Goal: Information Seeking & Learning: Learn about a topic

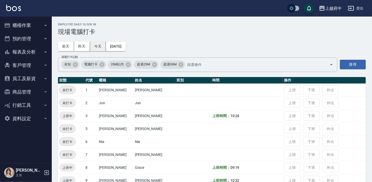
click at [96, 46] on button "今天" at bounding box center [98, 47] width 16 height 10
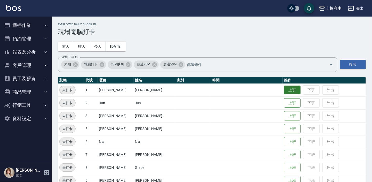
click at [284, 89] on button "上班" at bounding box center [292, 90] width 17 height 9
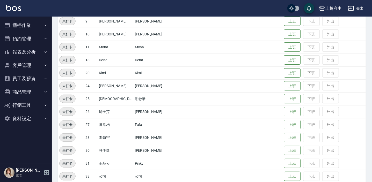
scroll to position [165, 0]
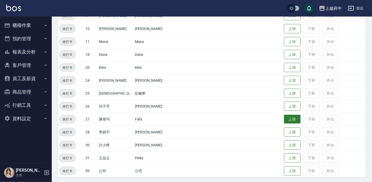
click at [286, 119] on button "上班" at bounding box center [292, 119] width 17 height 9
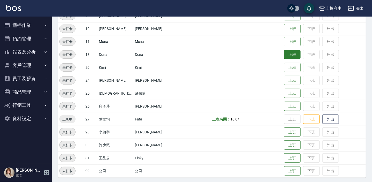
click at [284, 57] on button "上班" at bounding box center [292, 54] width 17 height 9
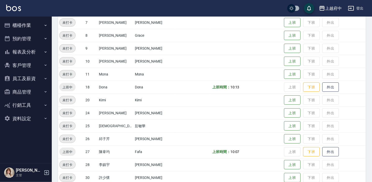
scroll to position [71, 0]
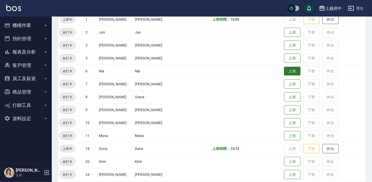
click at [284, 72] on button "上班" at bounding box center [292, 71] width 17 height 9
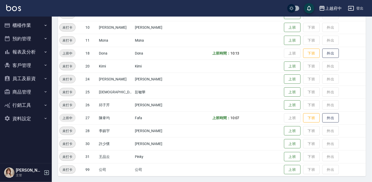
scroll to position [166, 0]
click at [285, 105] on button "上班" at bounding box center [292, 104] width 17 height 9
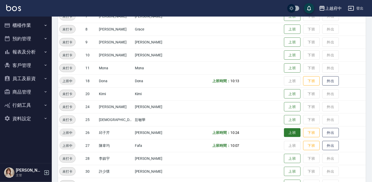
scroll to position [117, 0]
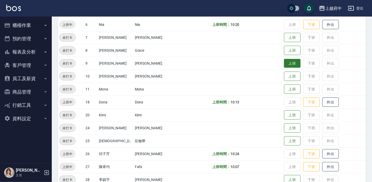
click at [291, 65] on button "上班" at bounding box center [292, 63] width 17 height 9
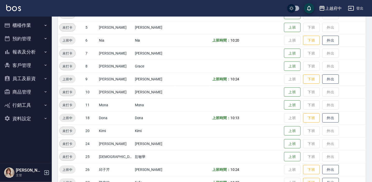
scroll to position [166, 0]
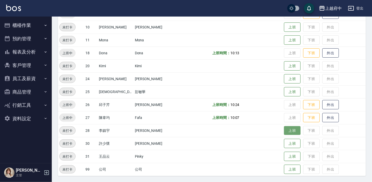
click at [291, 132] on button "上班" at bounding box center [292, 130] width 17 height 9
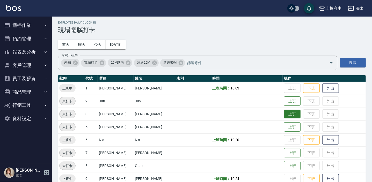
click at [290, 114] on button "上班" at bounding box center [292, 114] width 17 height 9
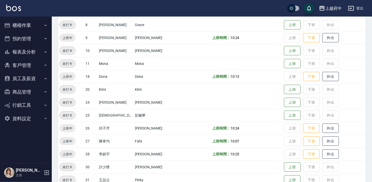
scroll to position [166, 0]
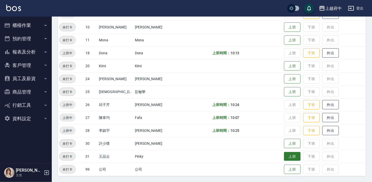
click at [284, 157] on button "上班" at bounding box center [292, 156] width 17 height 9
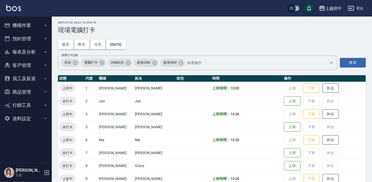
scroll to position [119, 0]
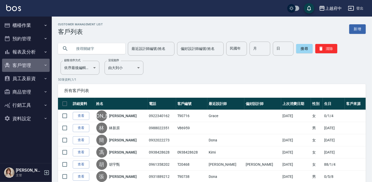
drag, startPoint x: 0, startPoint y: 0, endPoint x: 27, endPoint y: 67, distance: 72.1
click at [27, 67] on button "客戶管理" at bounding box center [26, 65] width 48 height 13
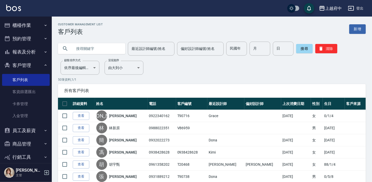
click at [35, 58] on button "報表及分析" at bounding box center [26, 51] width 48 height 13
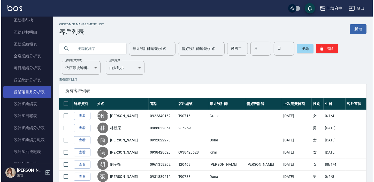
scroll to position [141, 0]
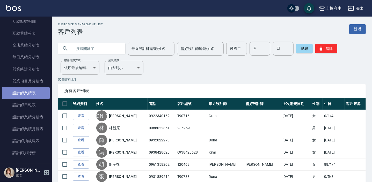
click at [26, 91] on link "設計師業績表" at bounding box center [26, 93] width 48 height 12
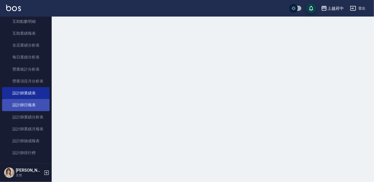
click at [25, 101] on link "設計師日報表" at bounding box center [26, 105] width 48 height 12
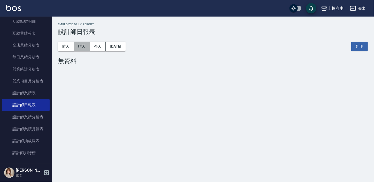
click at [79, 44] on button "昨天" at bounding box center [82, 47] width 16 height 10
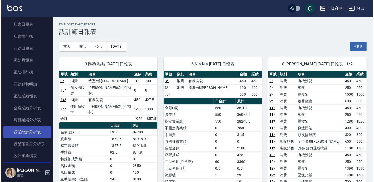
scroll to position [165, 0]
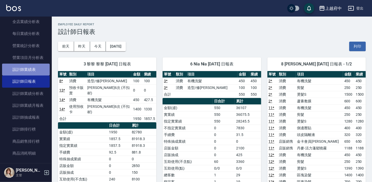
click at [40, 73] on link "設計師業績表" at bounding box center [26, 70] width 48 height 12
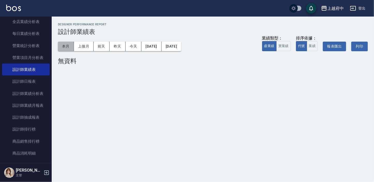
click at [71, 50] on button "本月" at bounding box center [66, 47] width 16 height 10
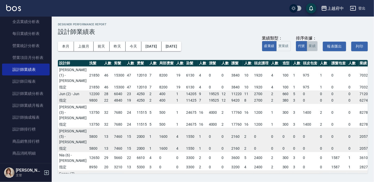
click at [311, 47] on button "業績" at bounding box center [312, 46] width 11 height 10
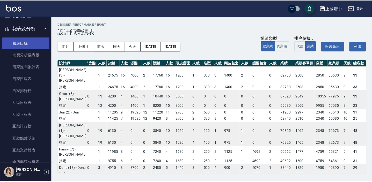
scroll to position [23, 0]
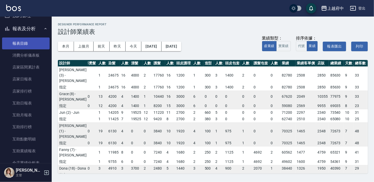
click at [33, 41] on link "報表目錄" at bounding box center [26, 44] width 48 height 12
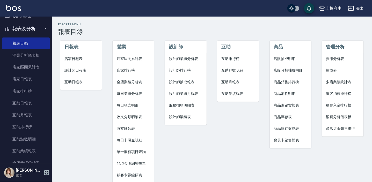
click at [188, 82] on span "設計師抽成報表" at bounding box center [185, 81] width 33 height 5
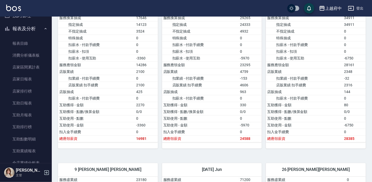
scroll to position [658, 0]
